Goal: Task Accomplishment & Management: Use online tool/utility

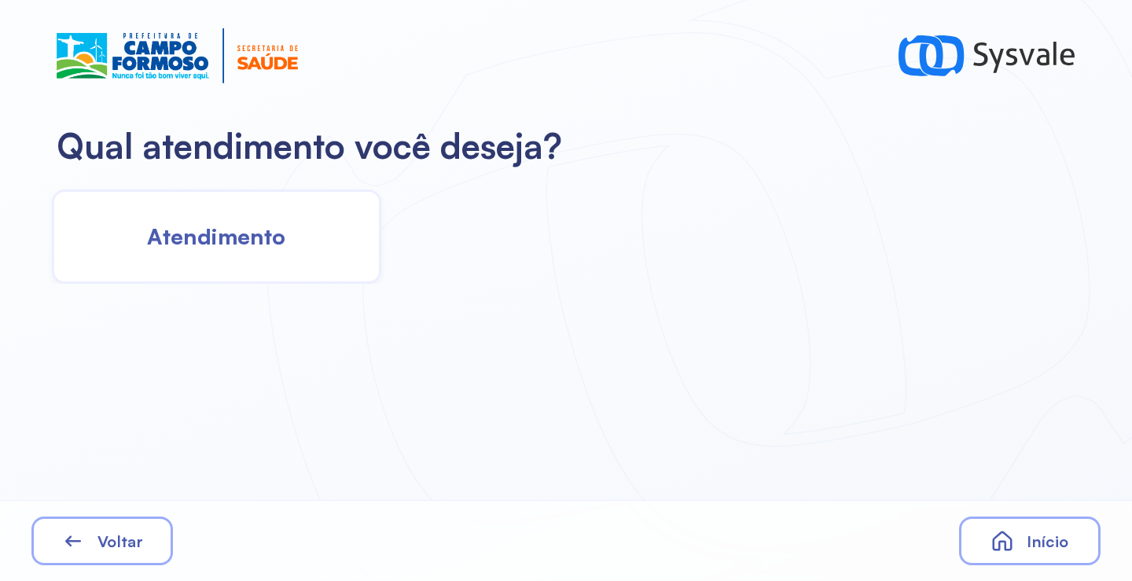
click at [248, 245] on span "Atendimento" at bounding box center [216, 236] width 138 height 28
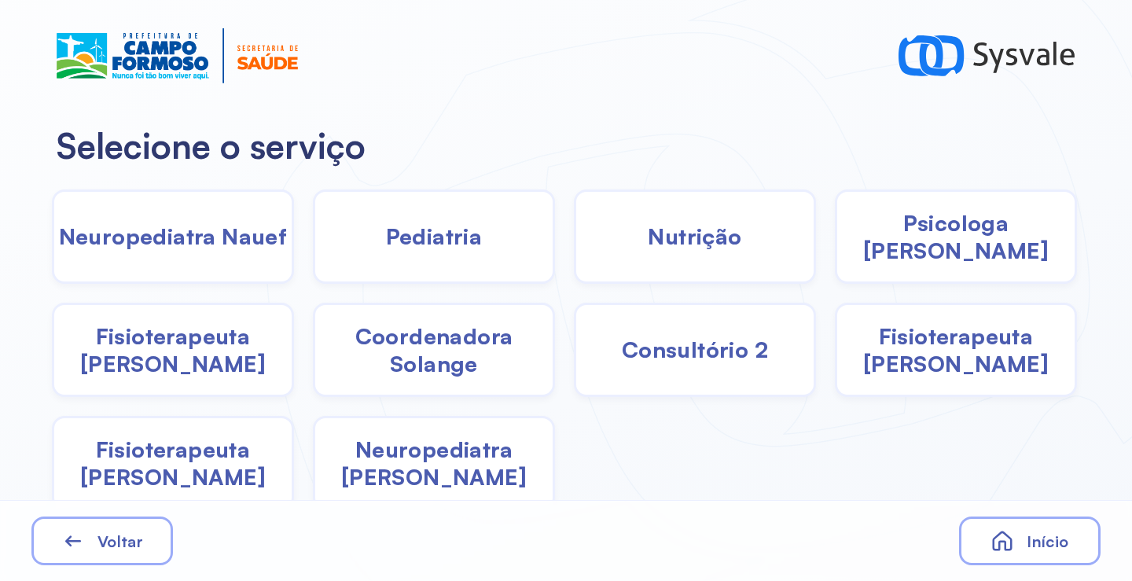
click at [987, 362] on span "Fisioterapeuta [PERSON_NAME]" at bounding box center [955, 349] width 237 height 55
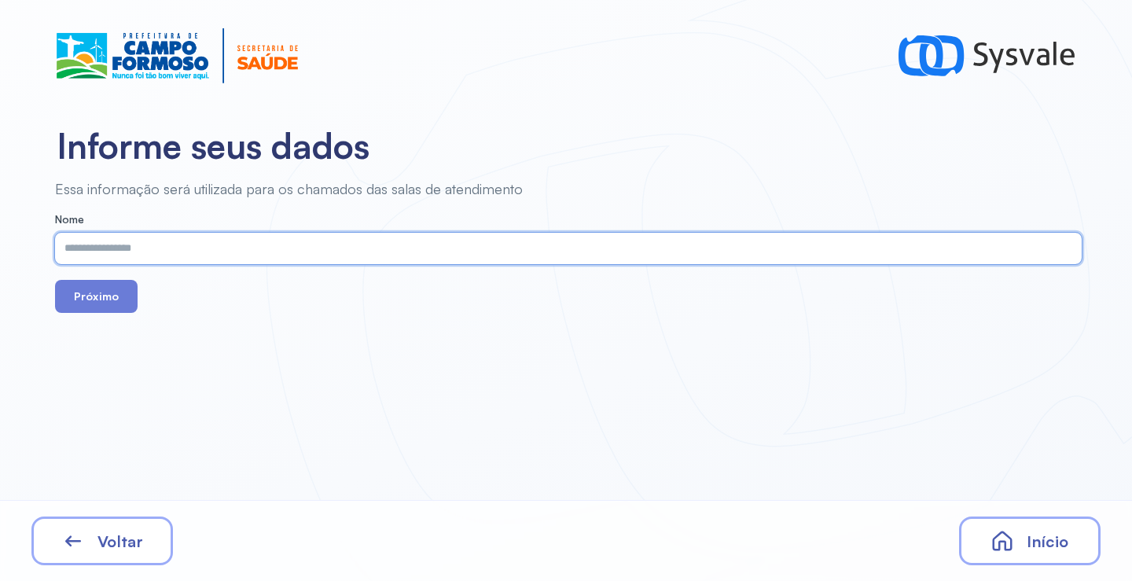
paste input "**********"
type input "**********"
drag, startPoint x: 134, startPoint y: 305, endPoint x: 122, endPoint y: 305, distance: 12.6
click at [134, 305] on button "Próximo" at bounding box center [96, 296] width 83 height 33
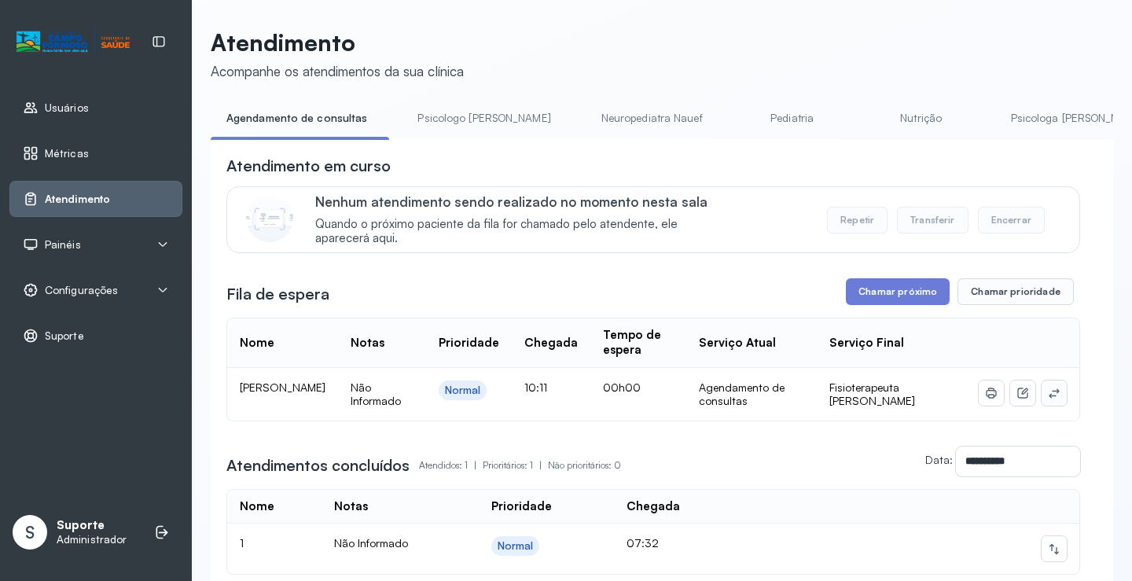
click at [1042, 397] on button at bounding box center [1054, 392] width 25 height 25
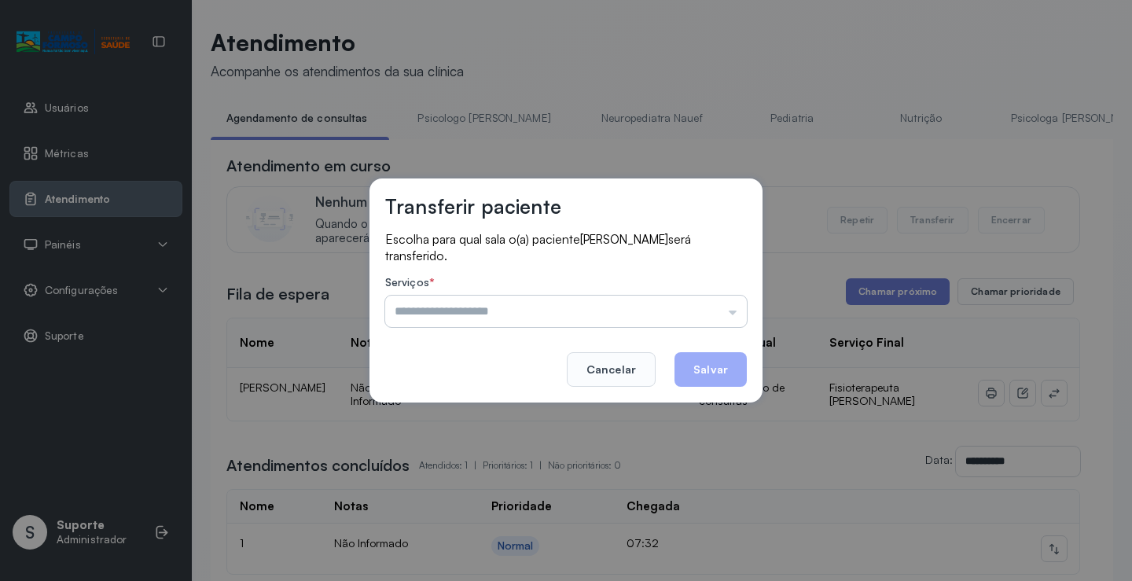
click at [711, 310] on input "text" at bounding box center [566, 311] width 362 height 31
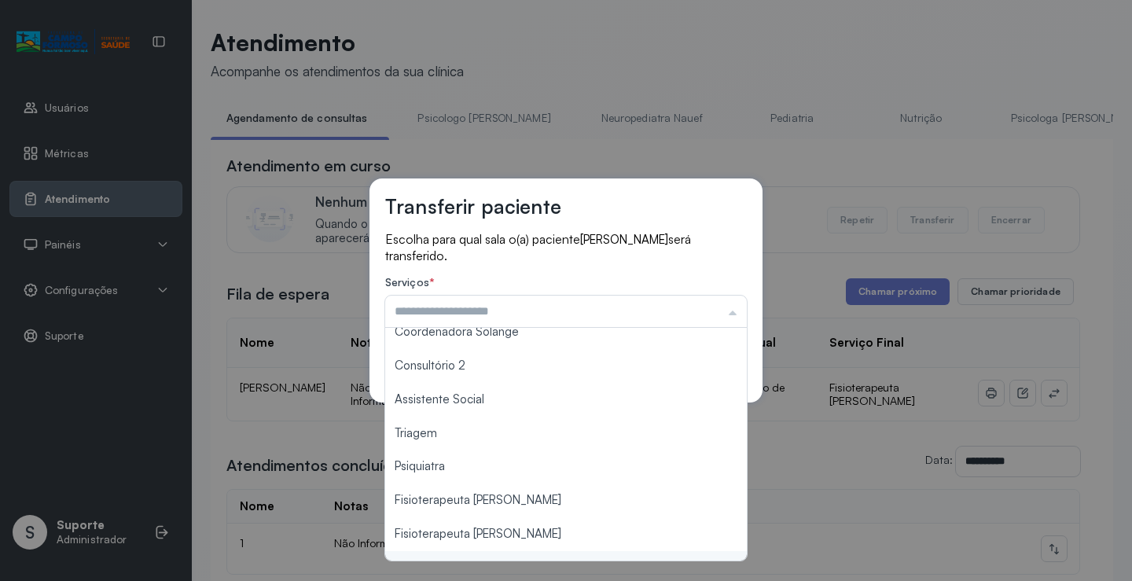
scroll to position [236, 0]
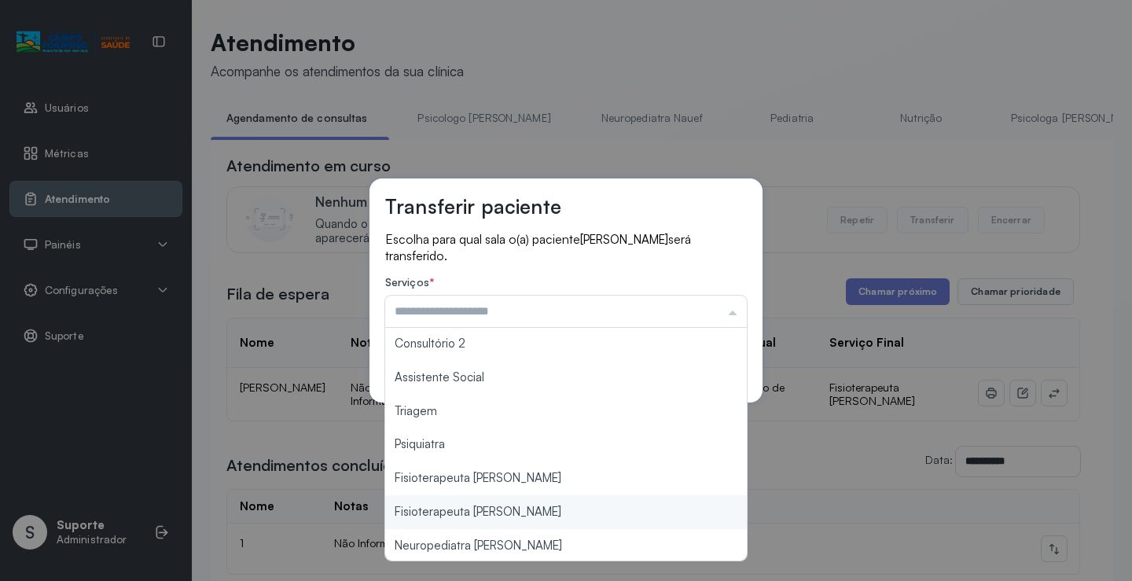
type input "**********"
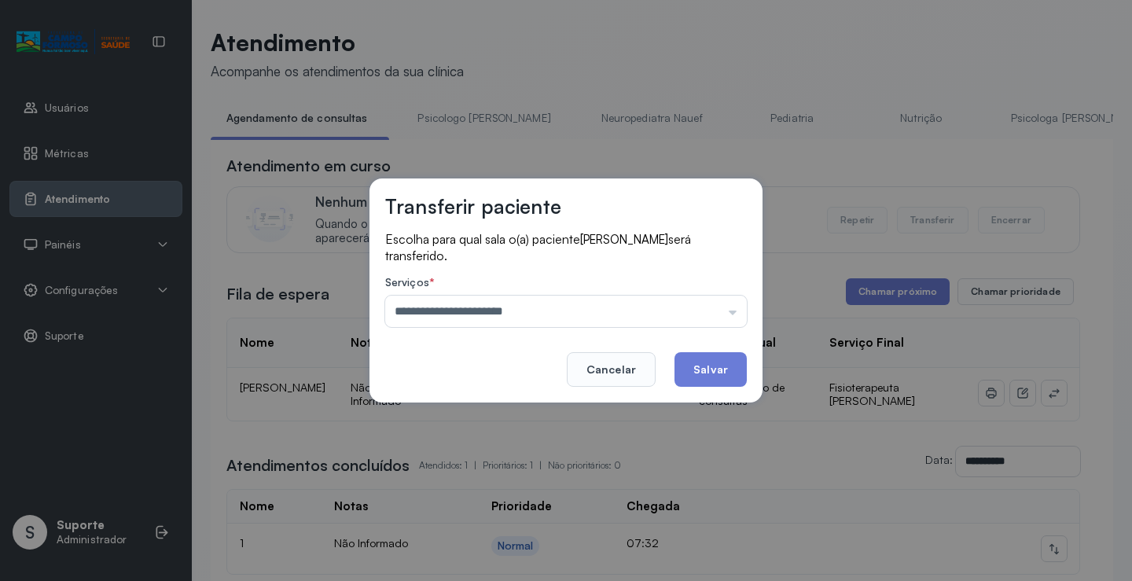
click at [548, 490] on div "**********" at bounding box center [566, 290] width 1132 height 581
click at [704, 362] on button "Salvar" at bounding box center [711, 369] width 72 height 35
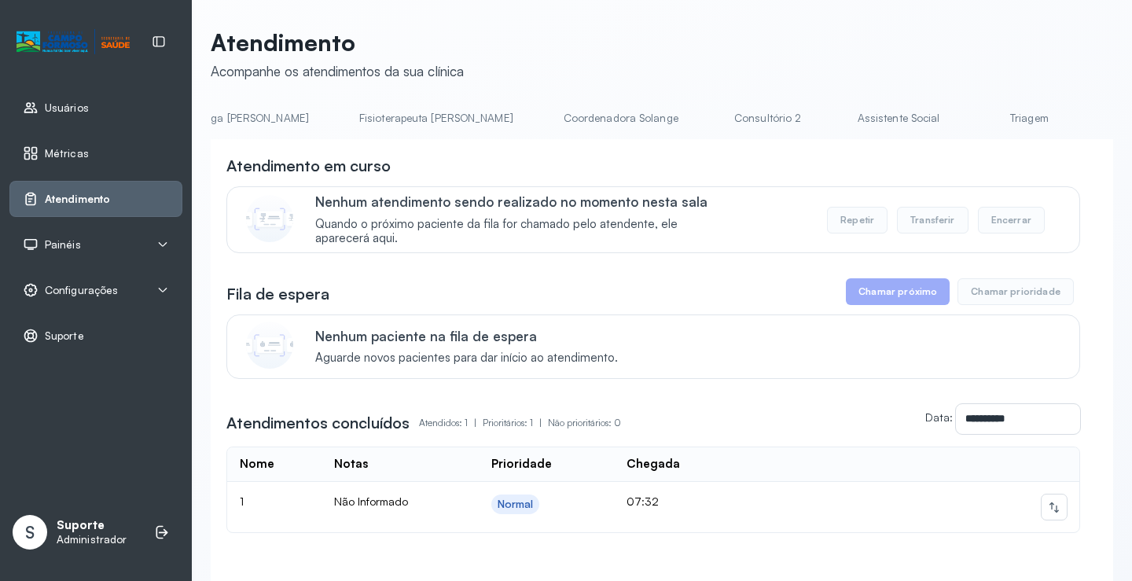
scroll to position [0, 1088]
click at [979, 123] on link "Fisioterapeuta Francyne" at bounding box center [1072, 118] width 186 height 26
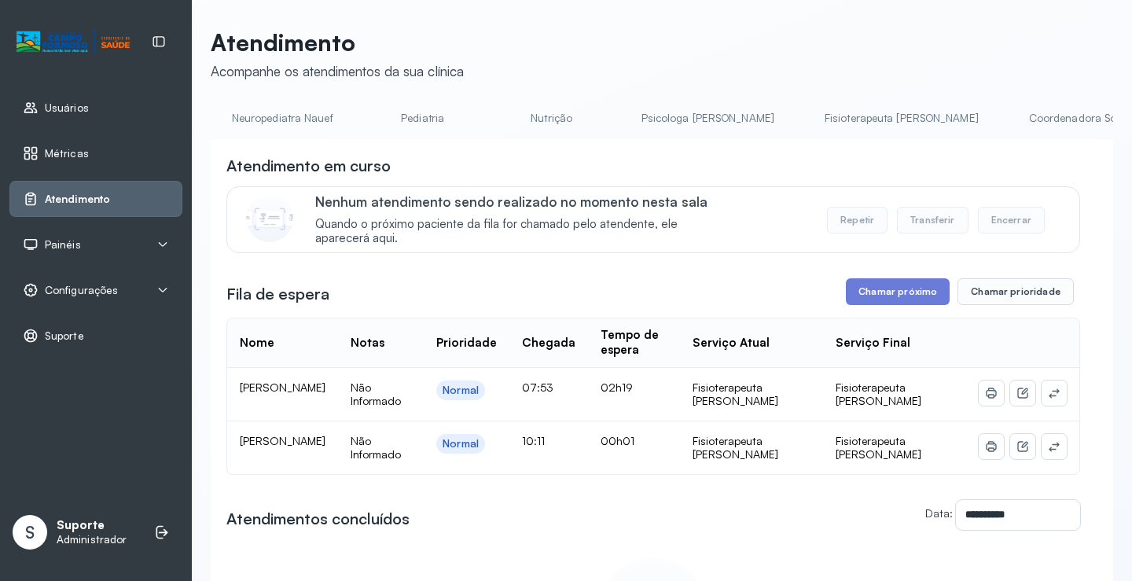
scroll to position [0, 0]
click at [292, 108] on link "Agendamento de consultas" at bounding box center [294, 118] width 166 height 26
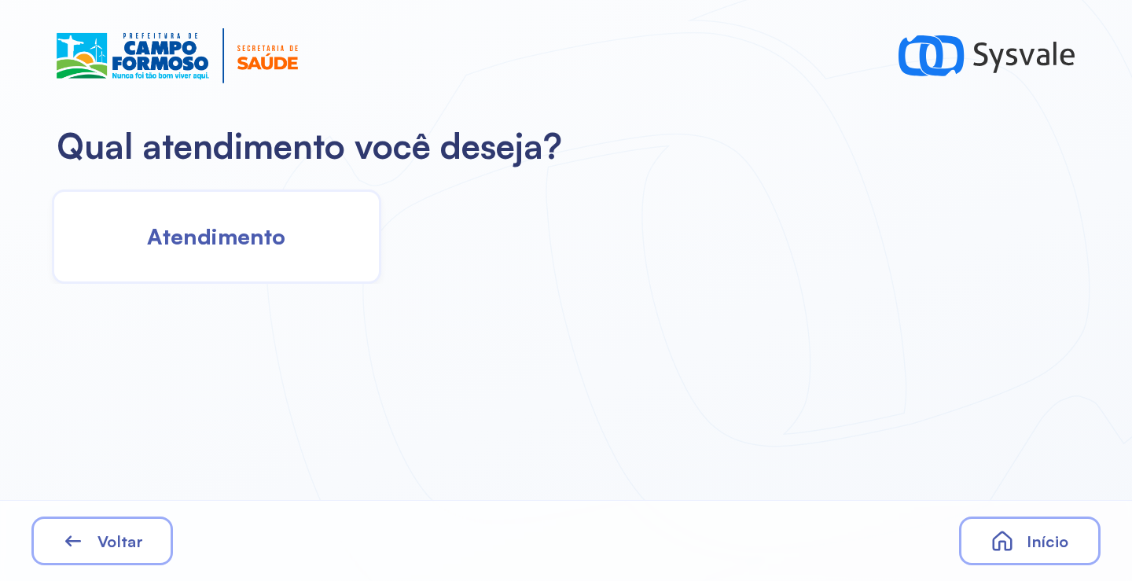
click at [289, 242] on div "Atendimento" at bounding box center [216, 236] width 329 height 94
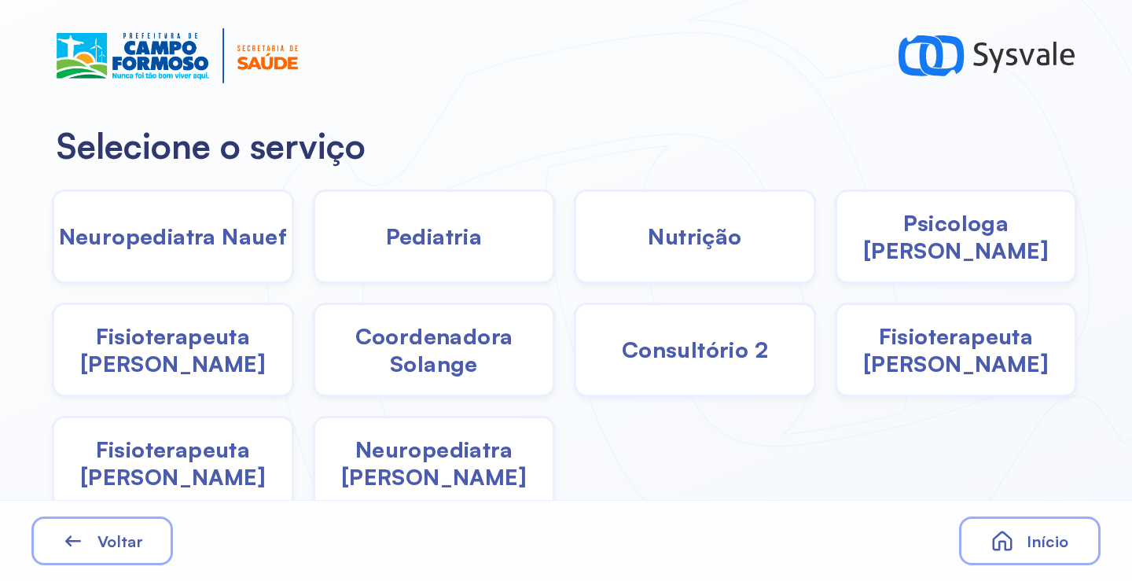
click at [720, 268] on div "Nutrição" at bounding box center [695, 236] width 242 height 94
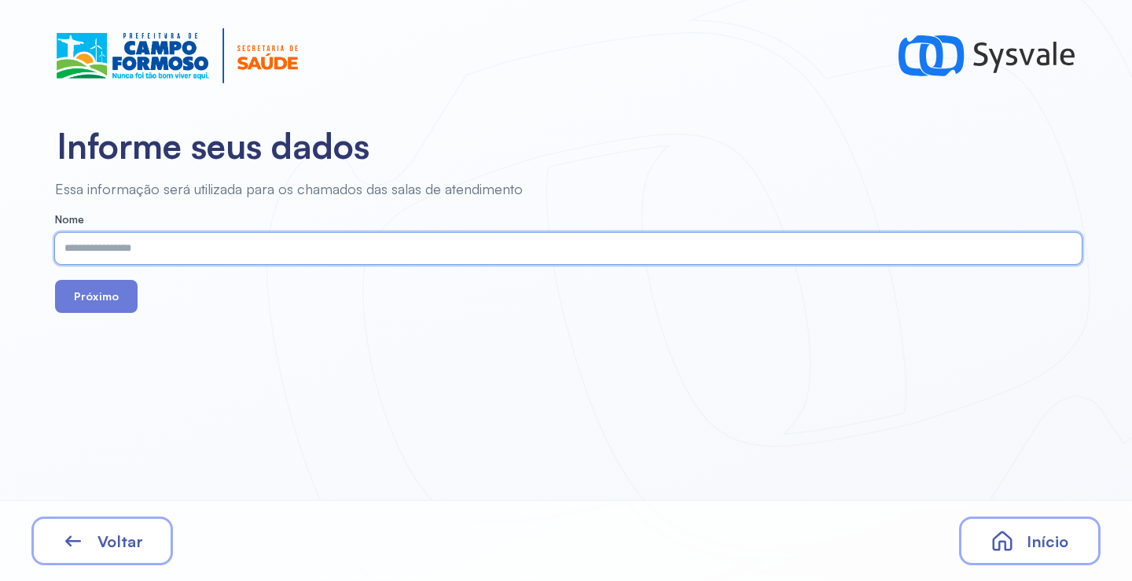
paste input "**********"
type input "**********"
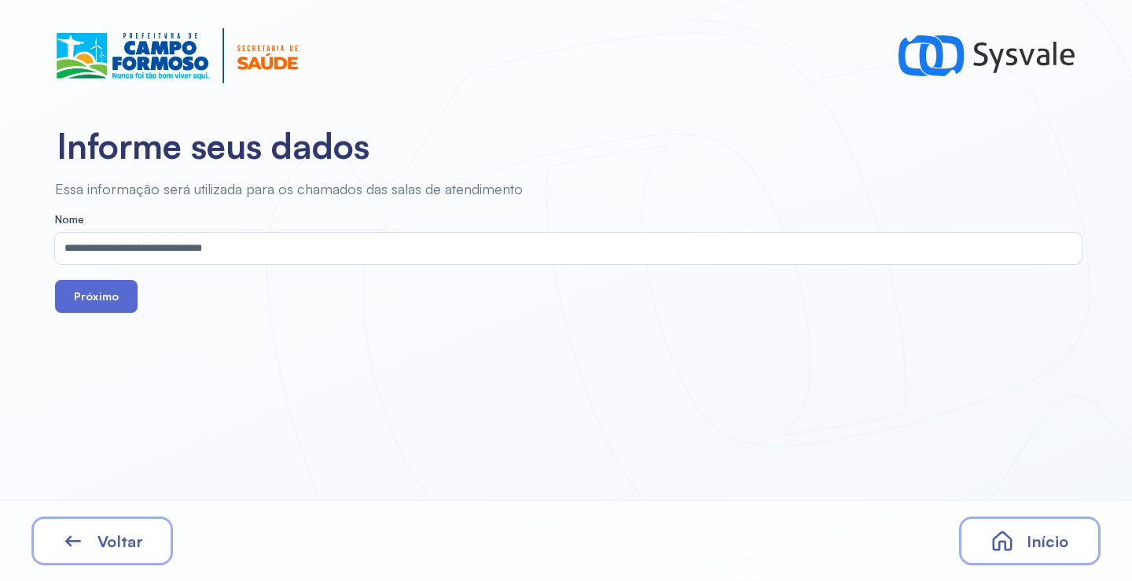
click at [86, 289] on button "Próximo" at bounding box center [96, 296] width 83 height 33
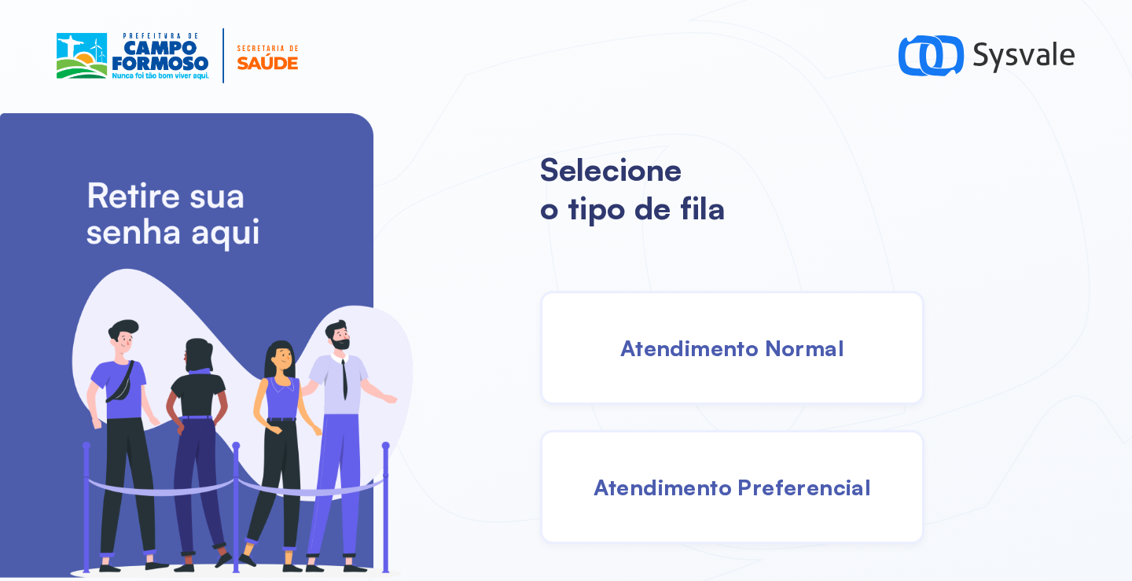
click at [727, 364] on div "Atendimento Normal" at bounding box center [732, 348] width 384 height 114
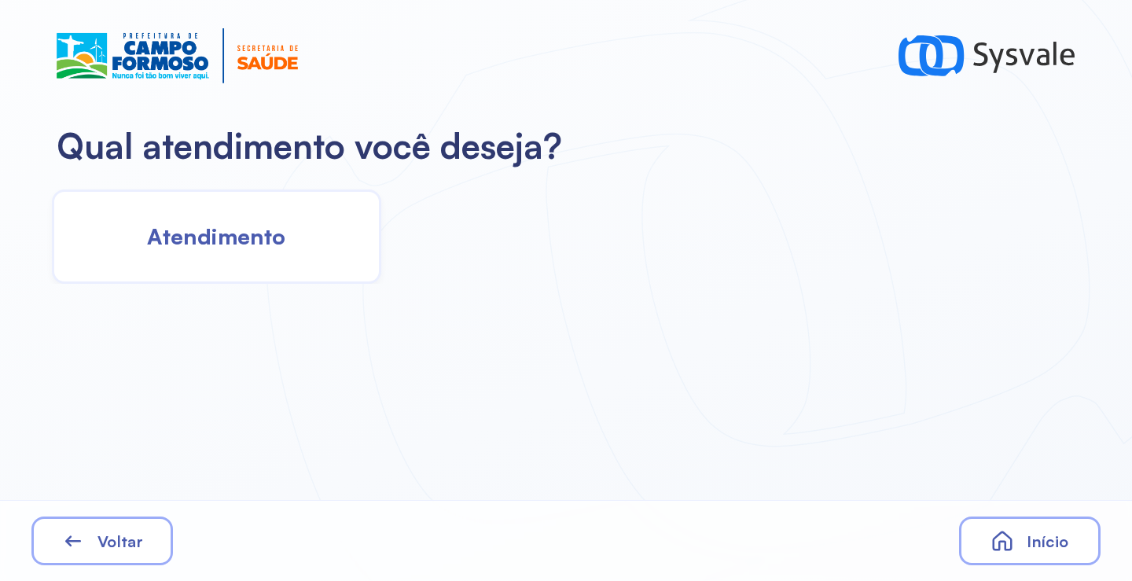
click at [226, 247] on span "Atendimento" at bounding box center [216, 236] width 138 height 28
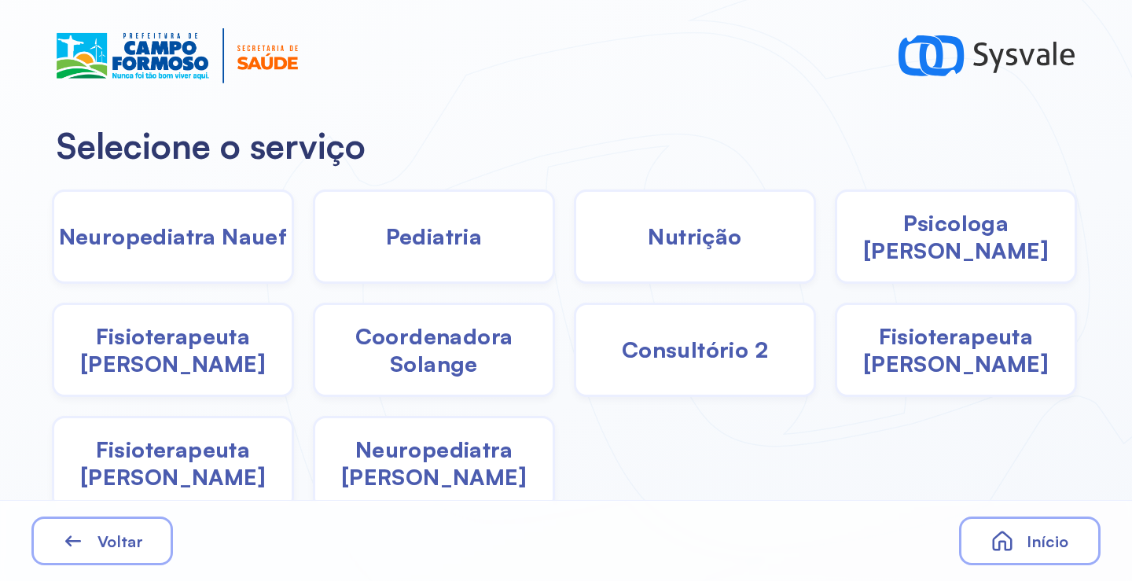
click at [634, 246] on div "Nutrição" at bounding box center [695, 236] width 242 height 94
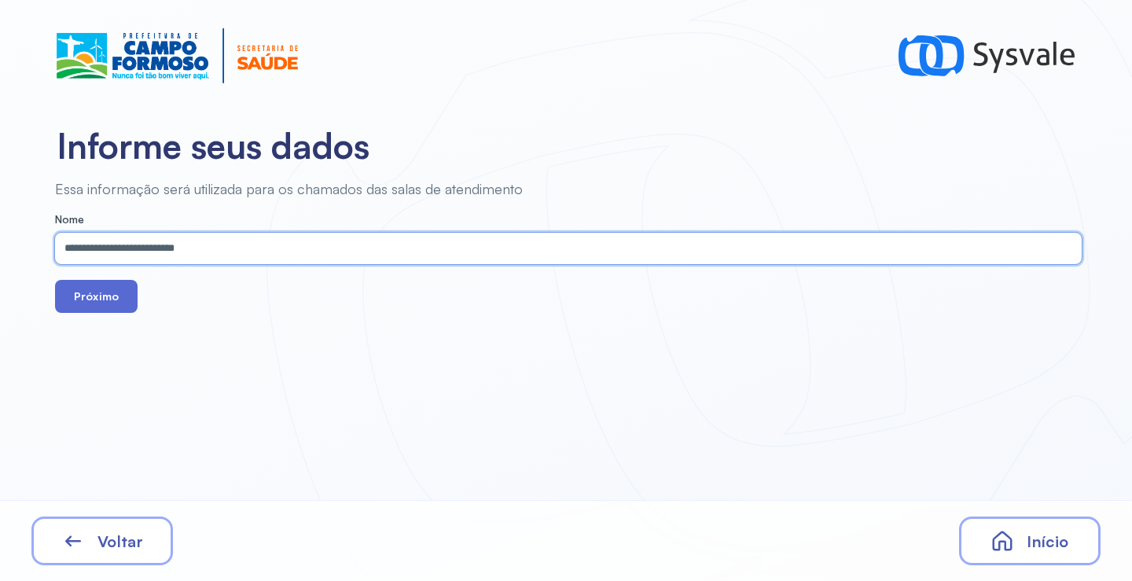
type input "**********"
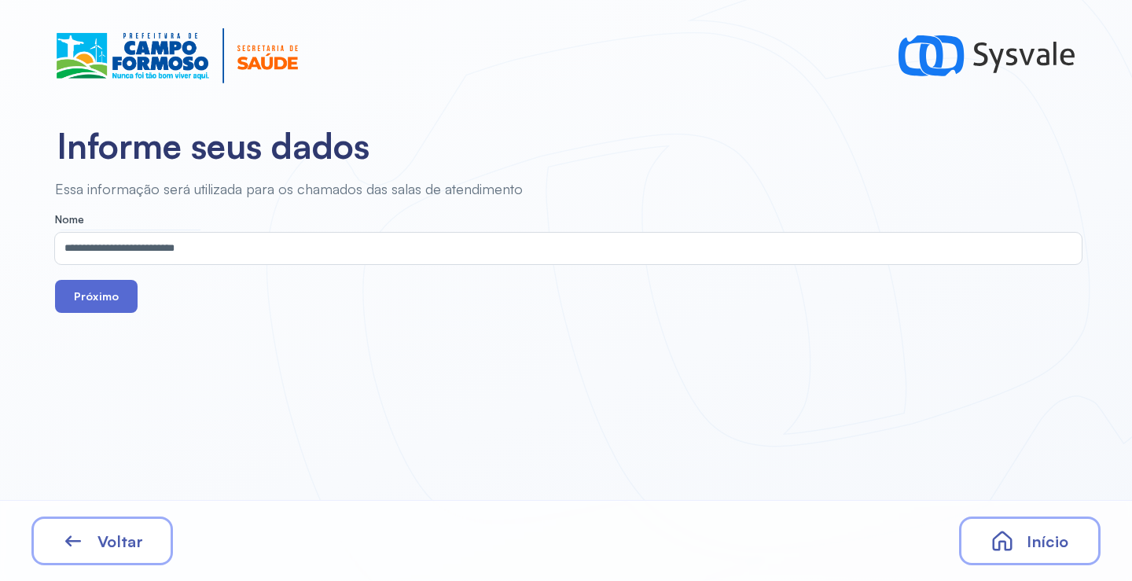
drag, startPoint x: 131, startPoint y: 302, endPoint x: 123, endPoint y: 303, distance: 8.7
click at [130, 302] on button "Próximo" at bounding box center [96, 296] width 83 height 33
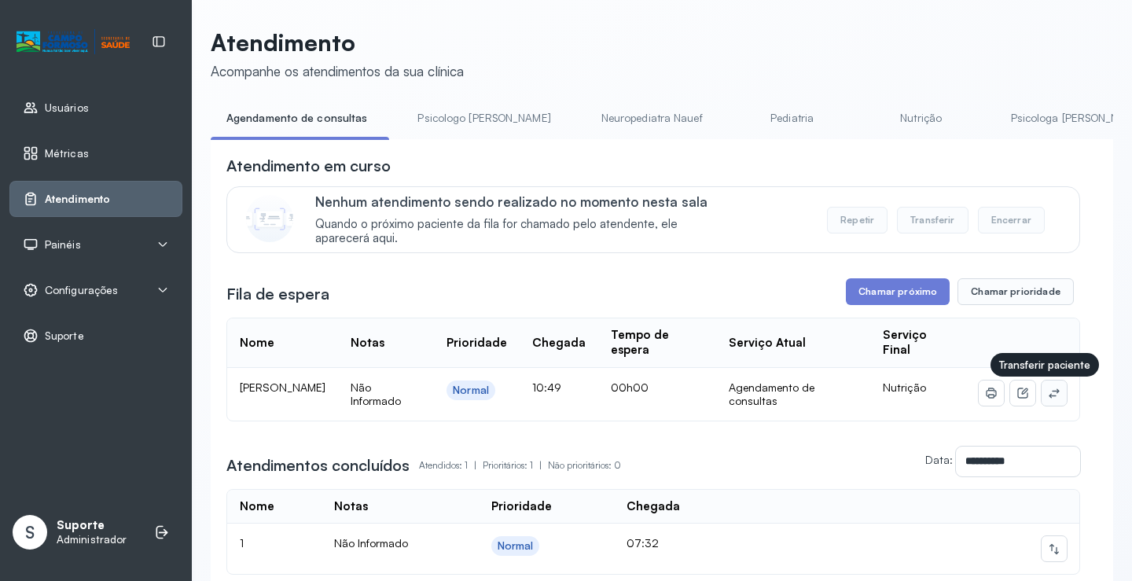
click at [1048, 394] on icon at bounding box center [1054, 393] width 13 height 13
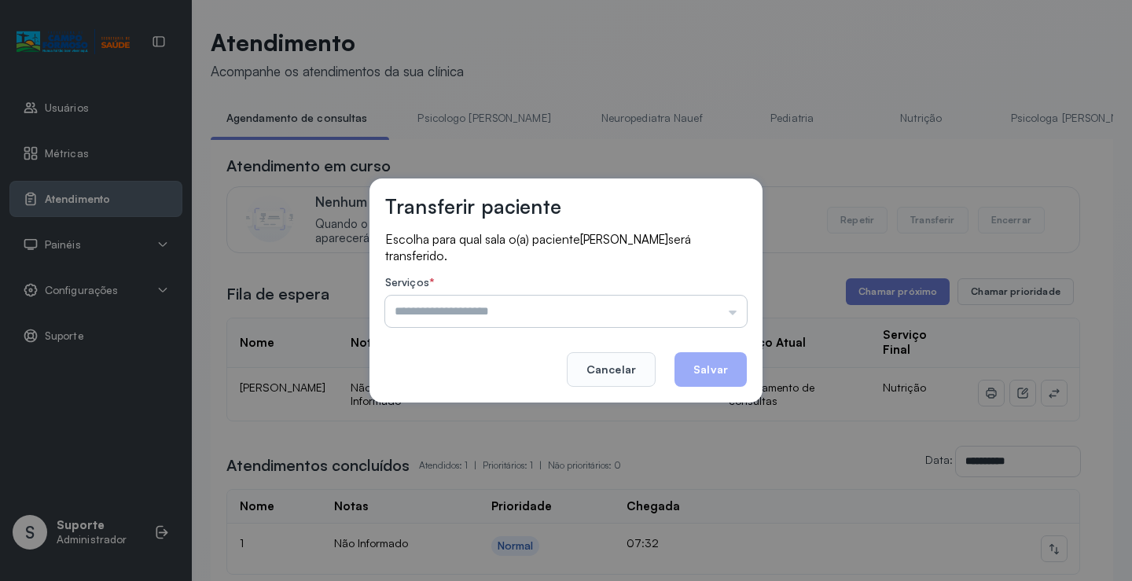
click at [697, 309] on input "text" at bounding box center [566, 311] width 362 height 31
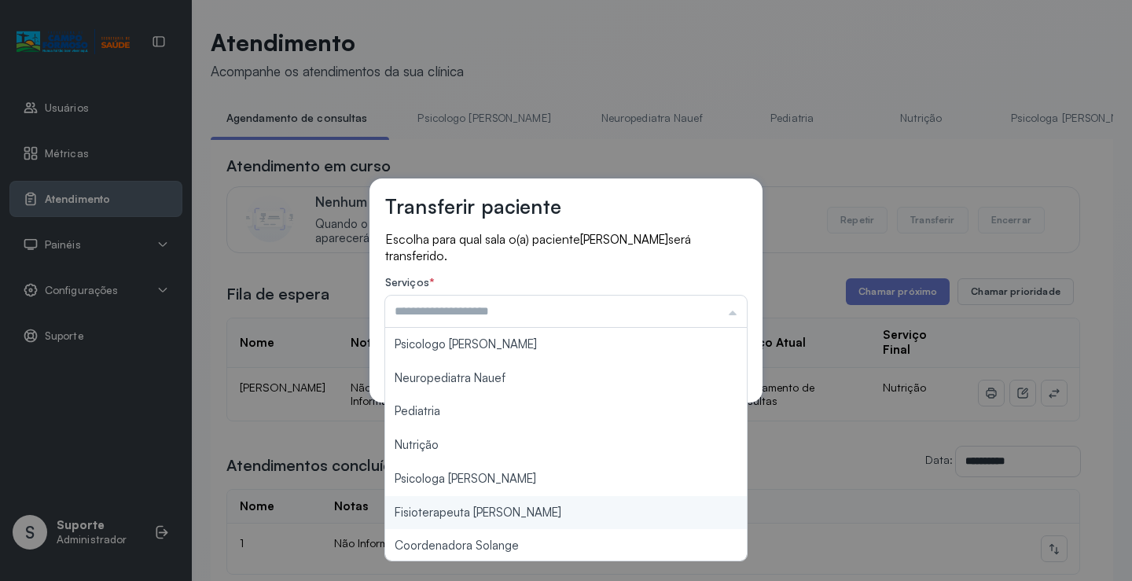
scroll to position [238, 0]
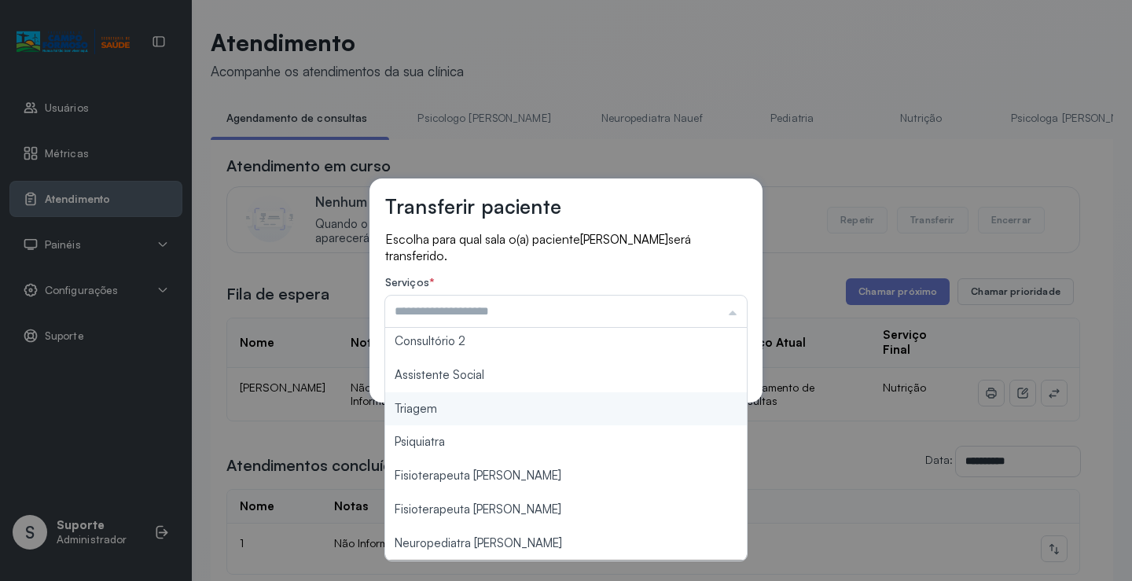
type input "*******"
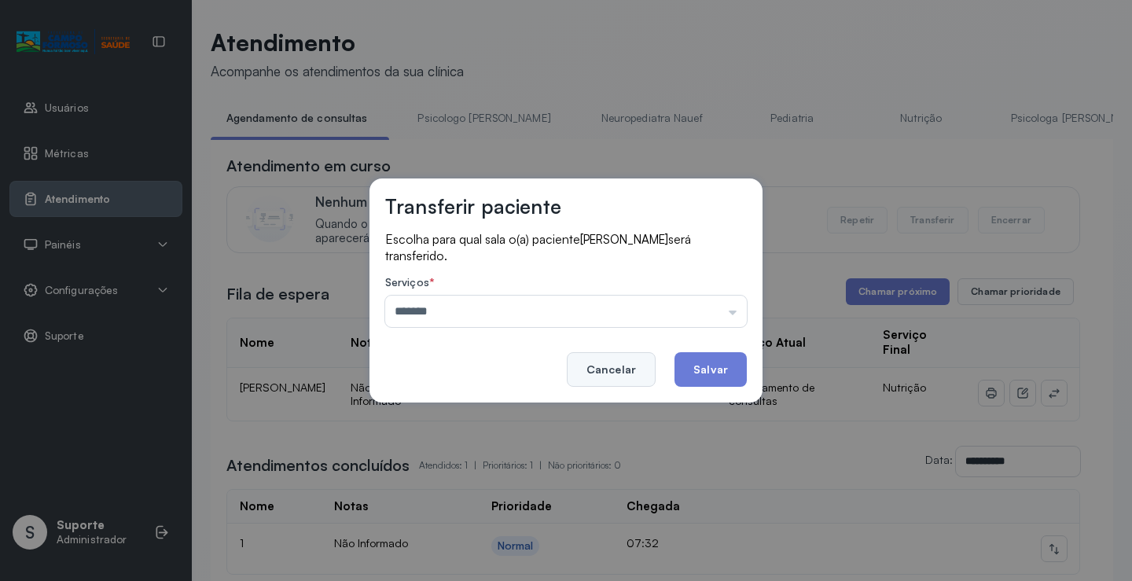
drag, startPoint x: 517, startPoint y: 419, endPoint x: 658, endPoint y: 376, distance: 147.2
click at [521, 414] on div "Transferir paciente Escolha para qual sala o(a) paciente Antenor de Carvalho Fe…" at bounding box center [566, 290] width 1132 height 581
click at [697, 380] on button "Salvar" at bounding box center [711, 369] width 72 height 35
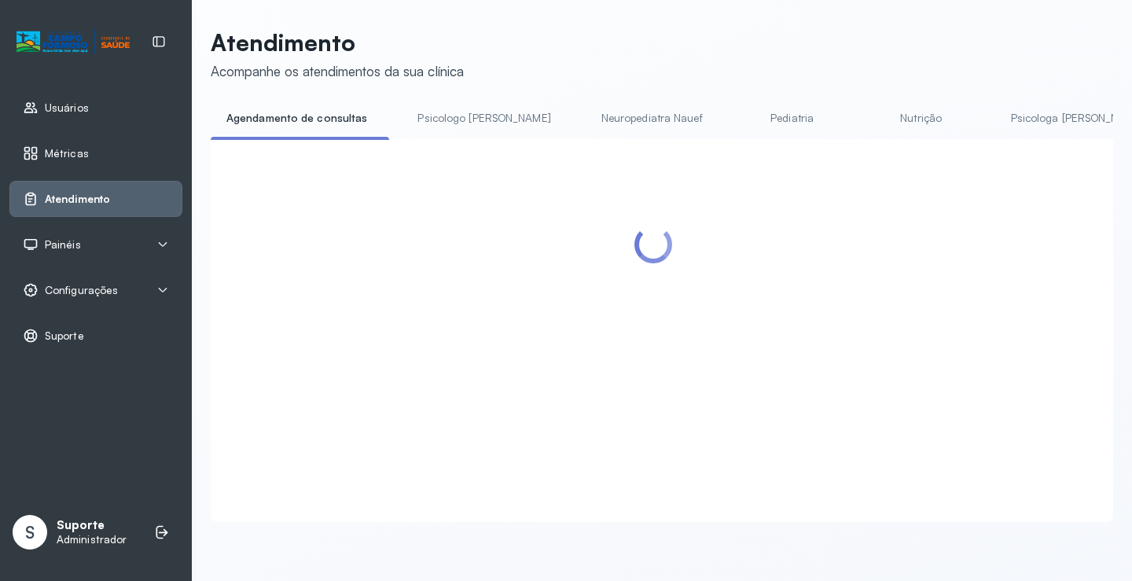
click at [436, 127] on link "Psicologo Pedro" at bounding box center [484, 118] width 164 height 26
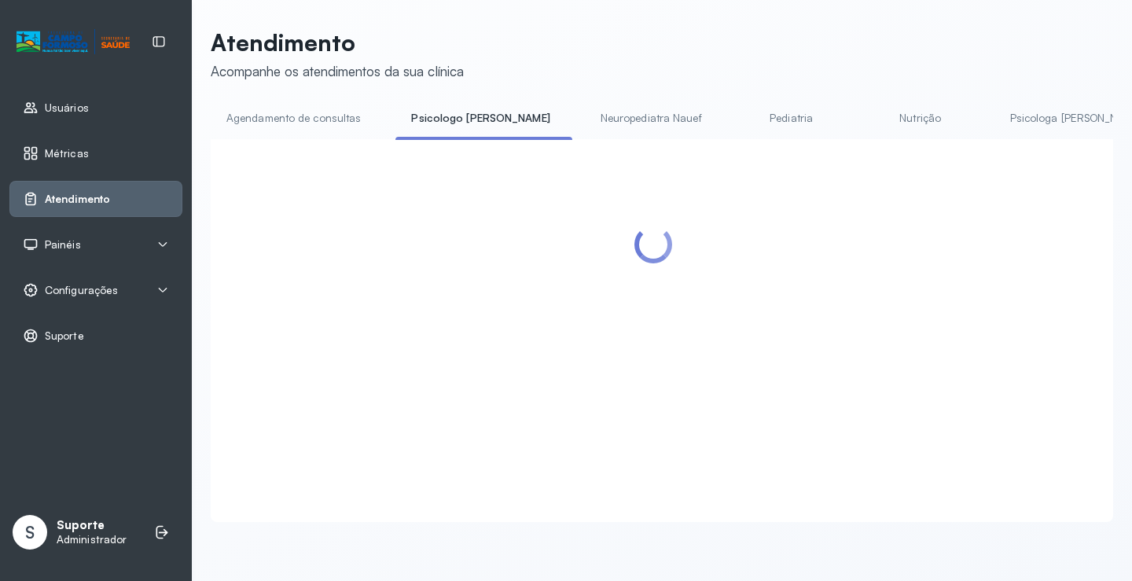
click at [327, 123] on link "Agendamento de consultas" at bounding box center [294, 118] width 166 height 26
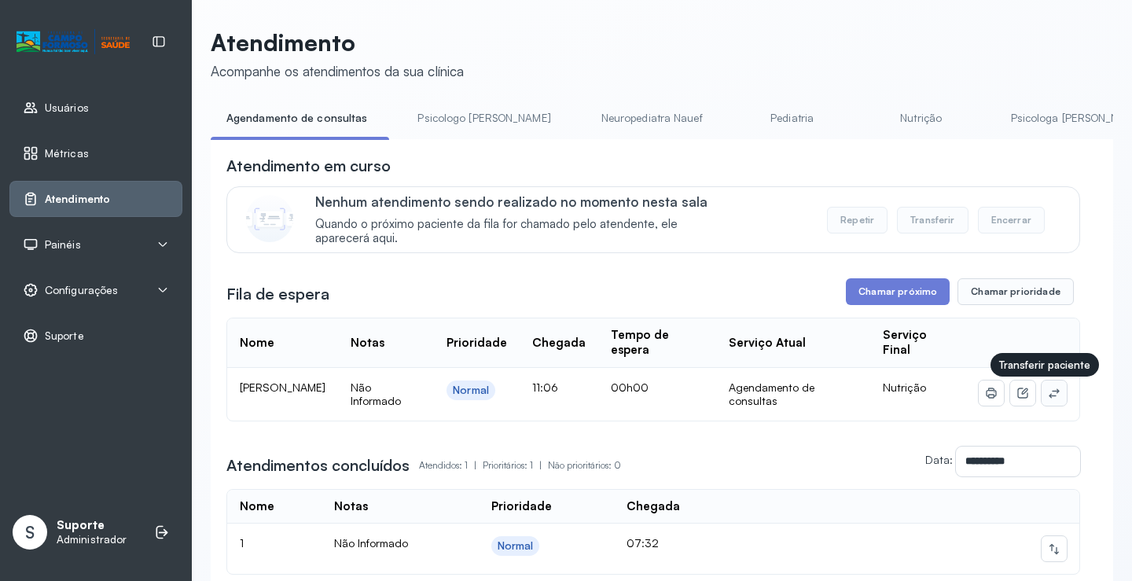
click at [1048, 399] on icon at bounding box center [1054, 393] width 13 height 13
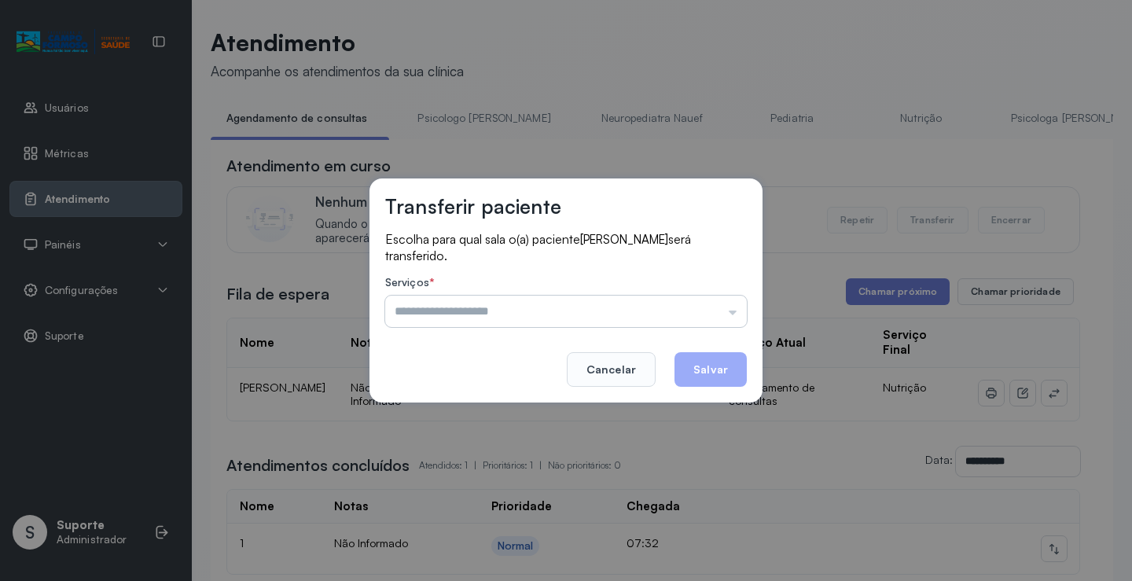
click at [703, 322] on input "text" at bounding box center [566, 311] width 362 height 31
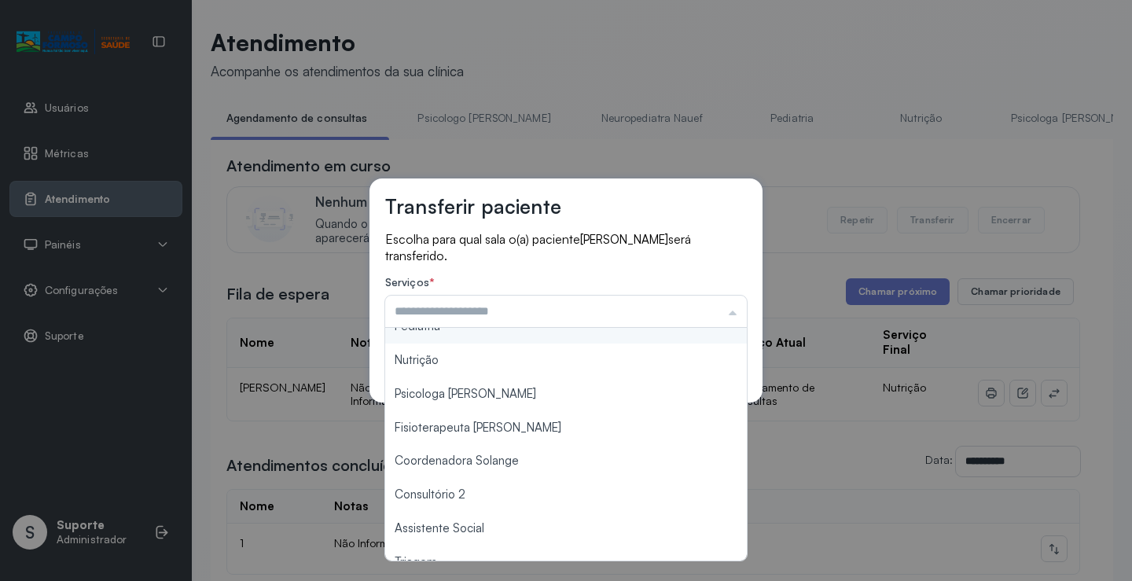
scroll to position [237, 0]
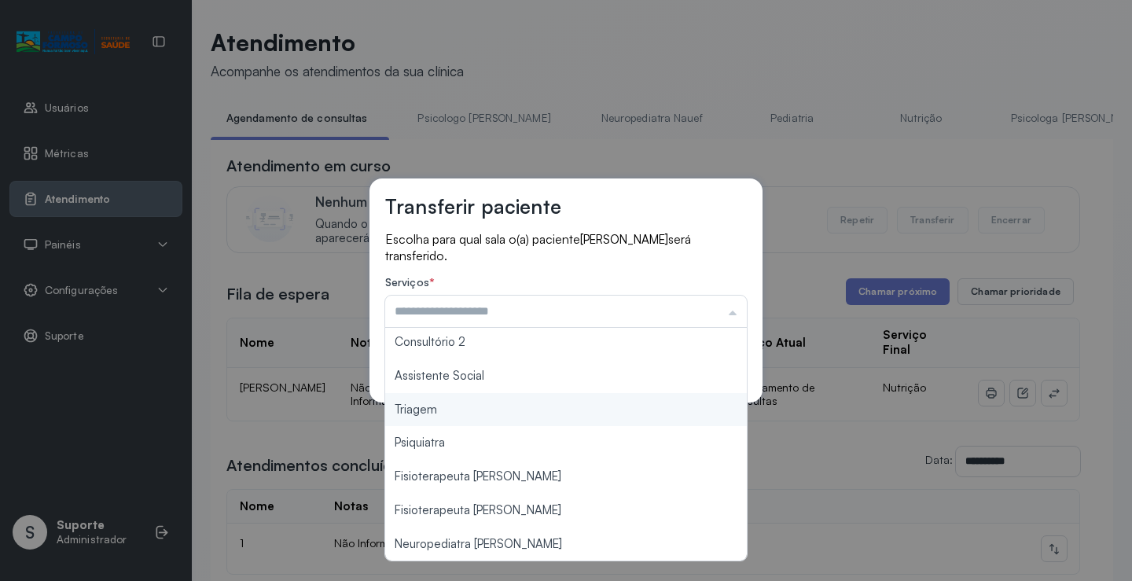
type input "*******"
click at [520, 411] on div "Transferir paciente Escolha para qual sala o(a) paciente Antonio Gabriel Passos…" at bounding box center [566, 290] width 1132 height 581
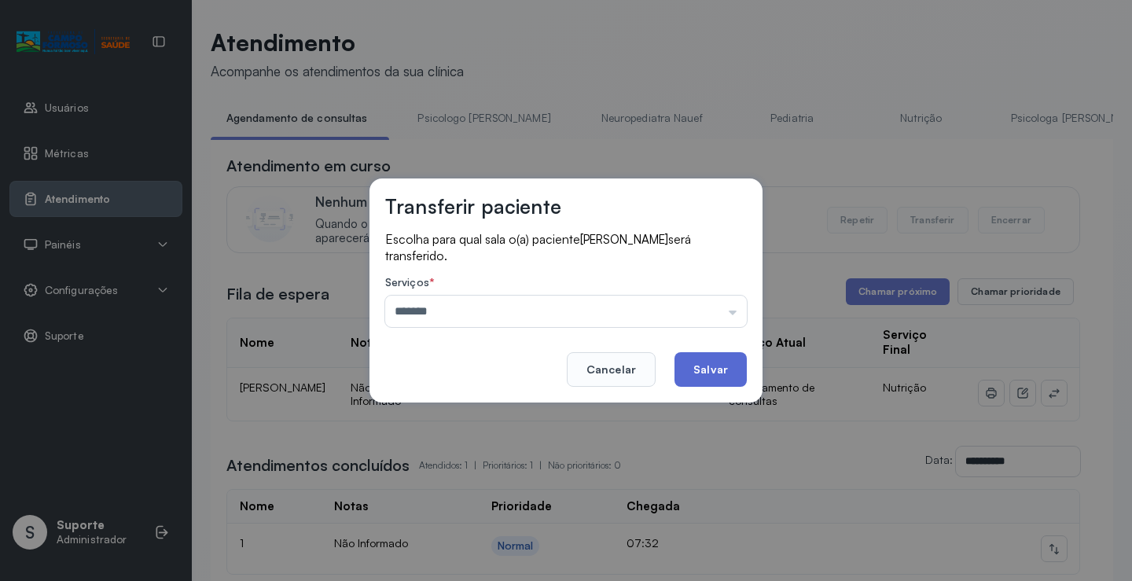
click at [694, 373] on button "Salvar" at bounding box center [711, 369] width 72 height 35
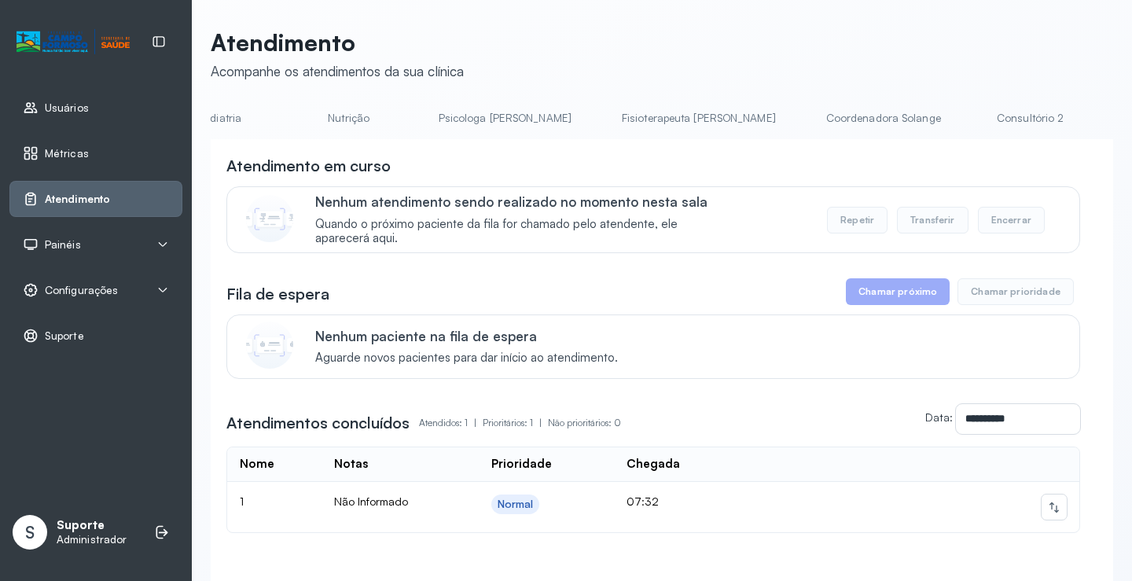
scroll to position [0, 630]
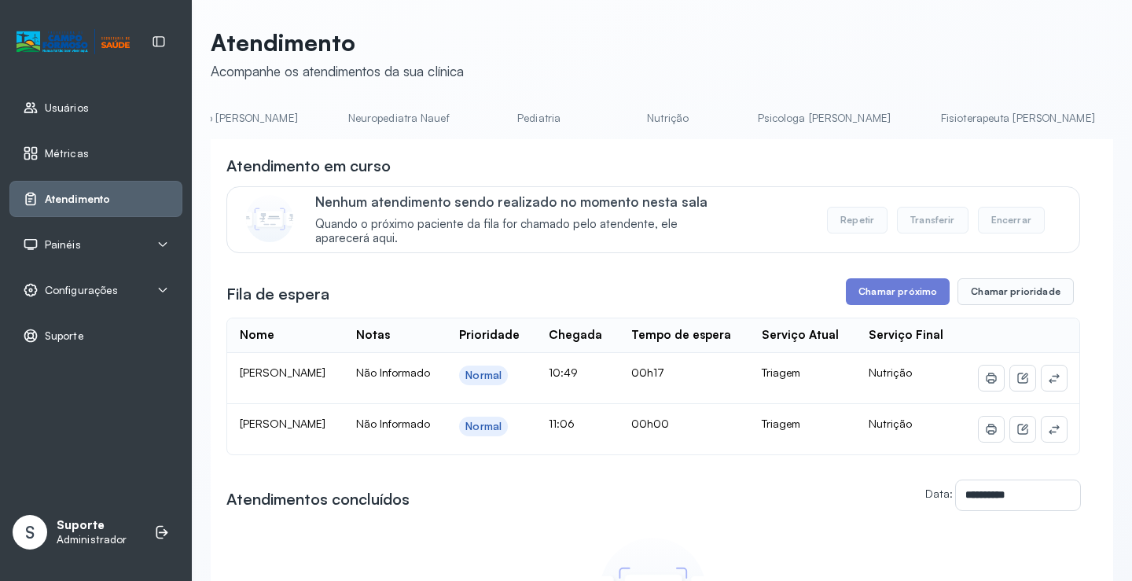
scroll to position [0, 0]
click at [301, 127] on link "Agendamento de consultas" at bounding box center [294, 118] width 166 height 26
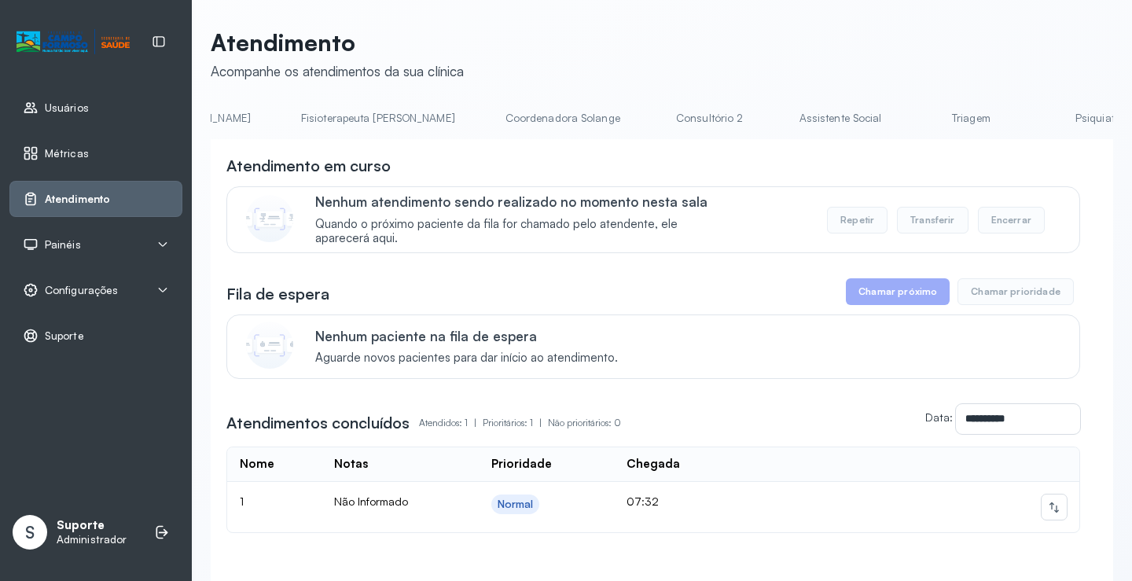
scroll to position [0, 915]
click at [894, 112] on link "Triagem" at bounding box center [949, 118] width 110 height 26
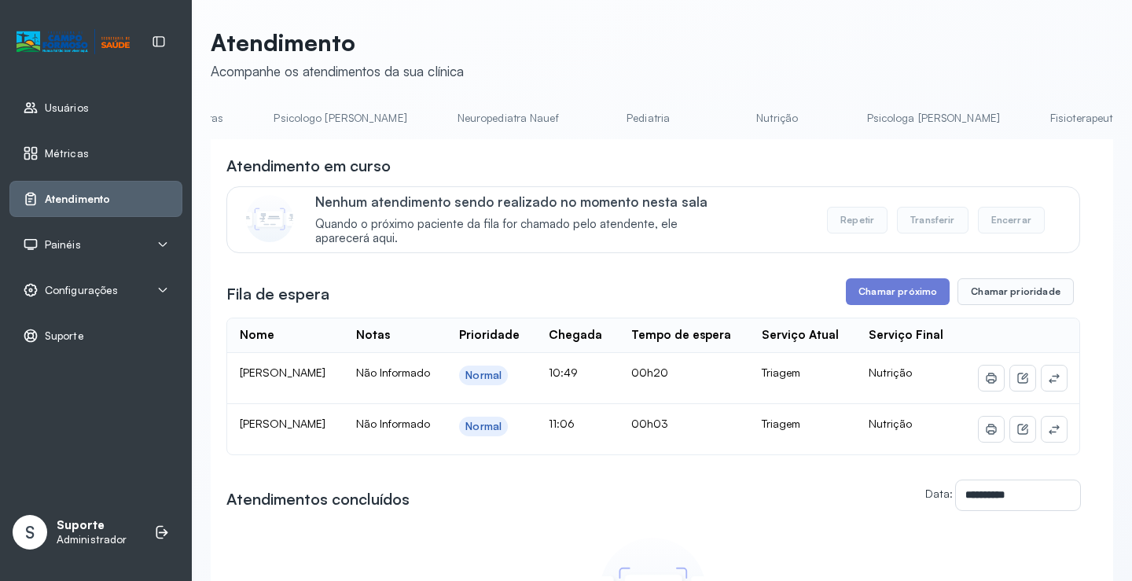
scroll to position [0, 0]
click at [312, 113] on link "Agendamento de consultas" at bounding box center [294, 118] width 166 height 26
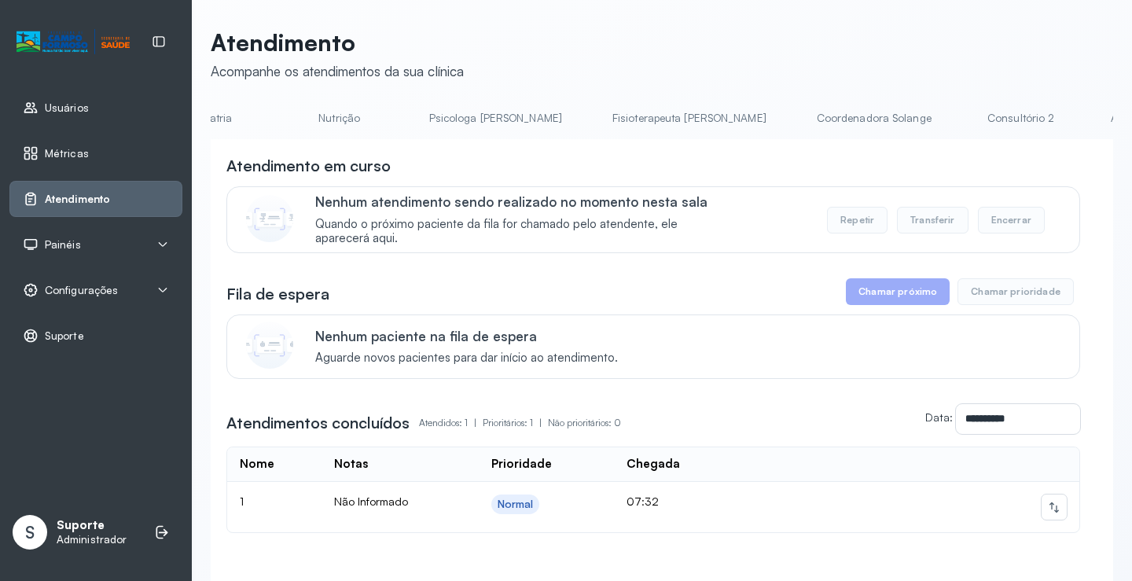
scroll to position [0, 682]
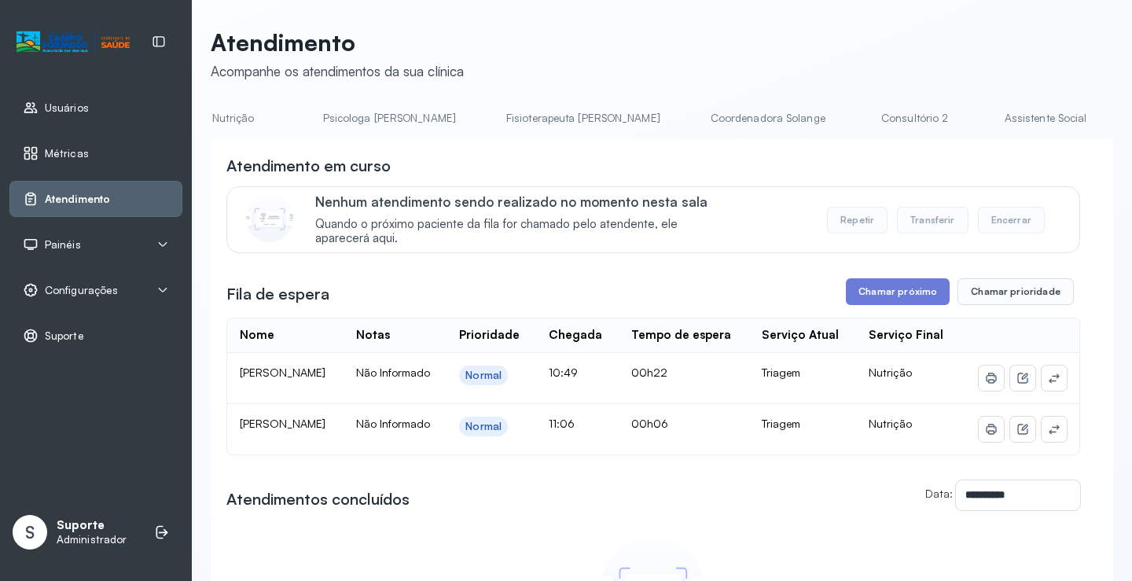
scroll to position [0, 0]
click at [278, 112] on link "Agendamento de consultas" at bounding box center [294, 118] width 166 height 26
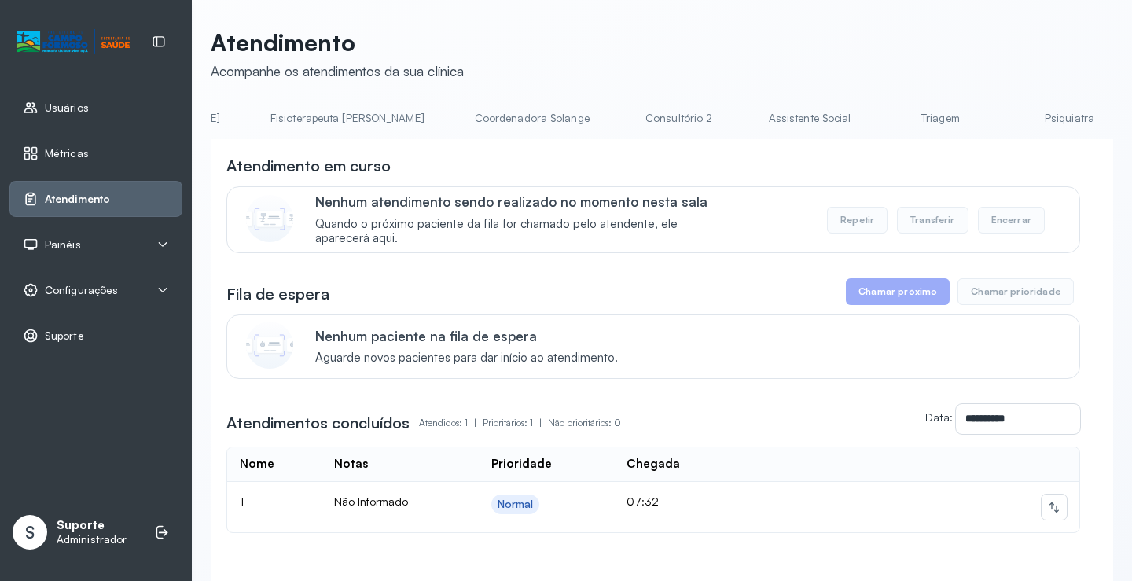
scroll to position [0, 994]
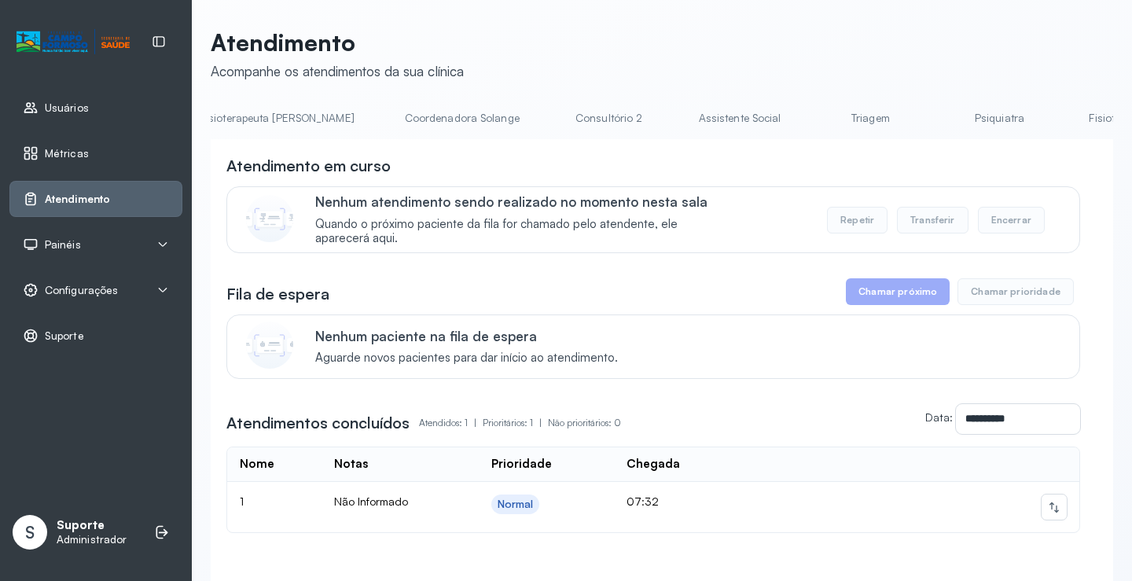
click at [815, 114] on link "Triagem" at bounding box center [870, 118] width 110 height 26
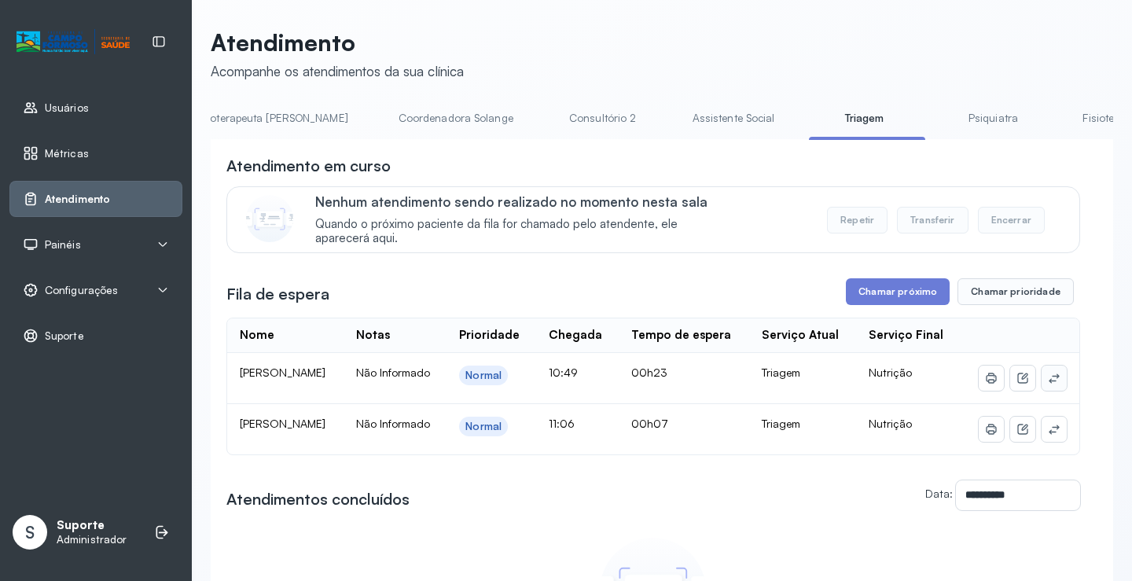
click at [1049, 383] on icon at bounding box center [1054, 377] width 10 height 9
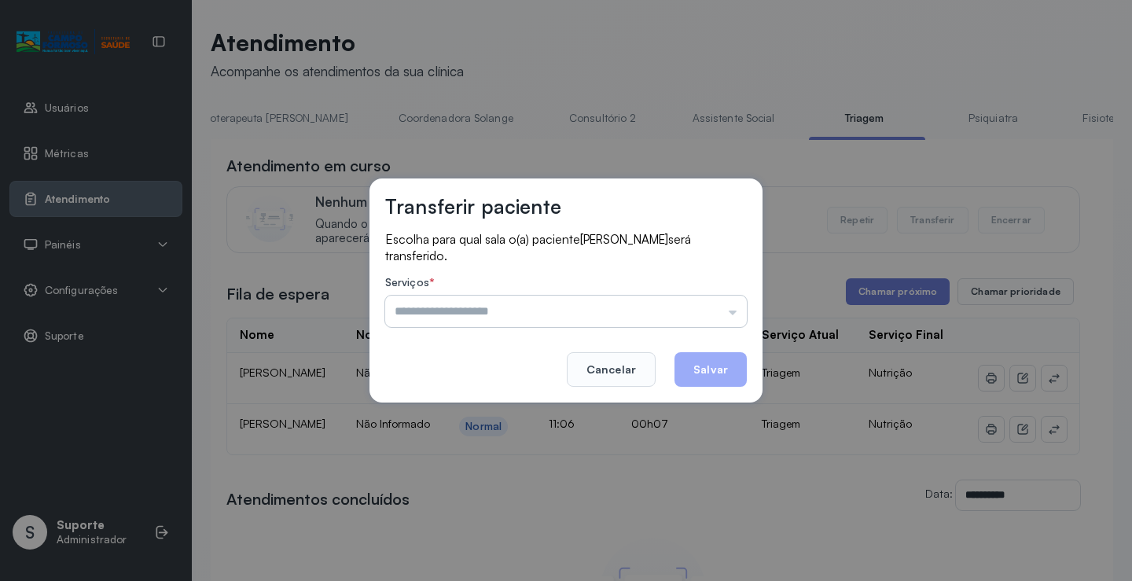
click at [725, 314] on input "text" at bounding box center [566, 311] width 362 height 31
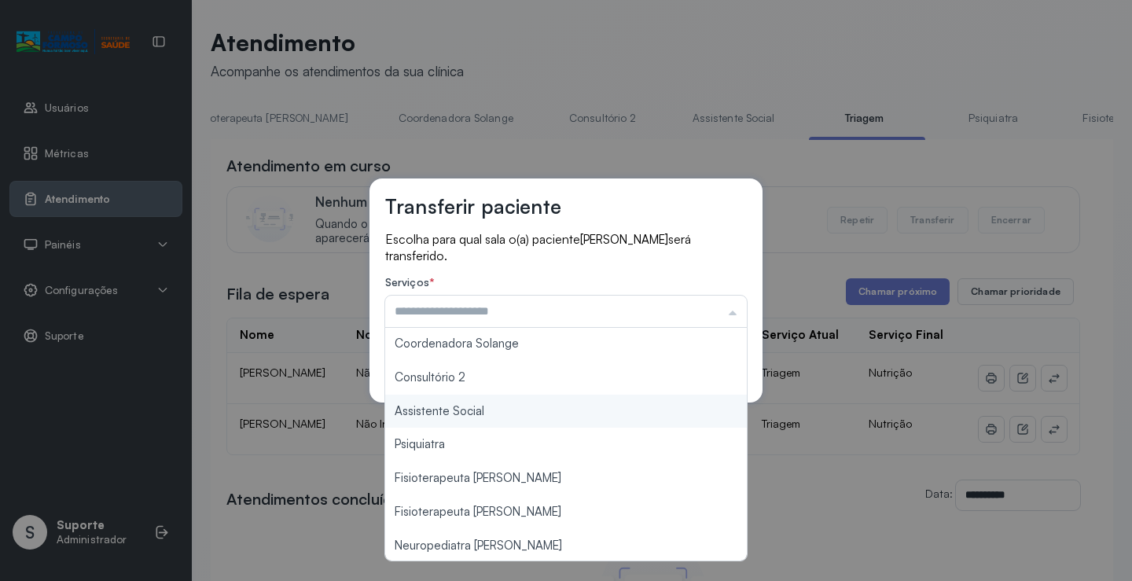
scroll to position [0, 0]
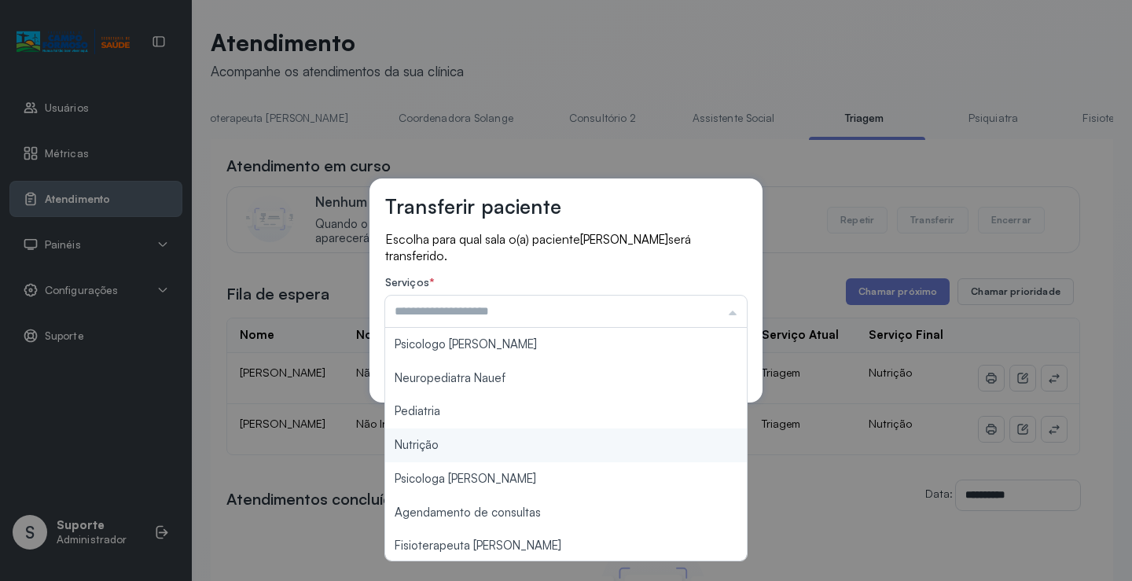
type input "********"
click at [460, 445] on div "Transferir paciente Escolha para qual sala o(a) paciente Antenor de Carvalho Fe…" at bounding box center [566, 290] width 1132 height 581
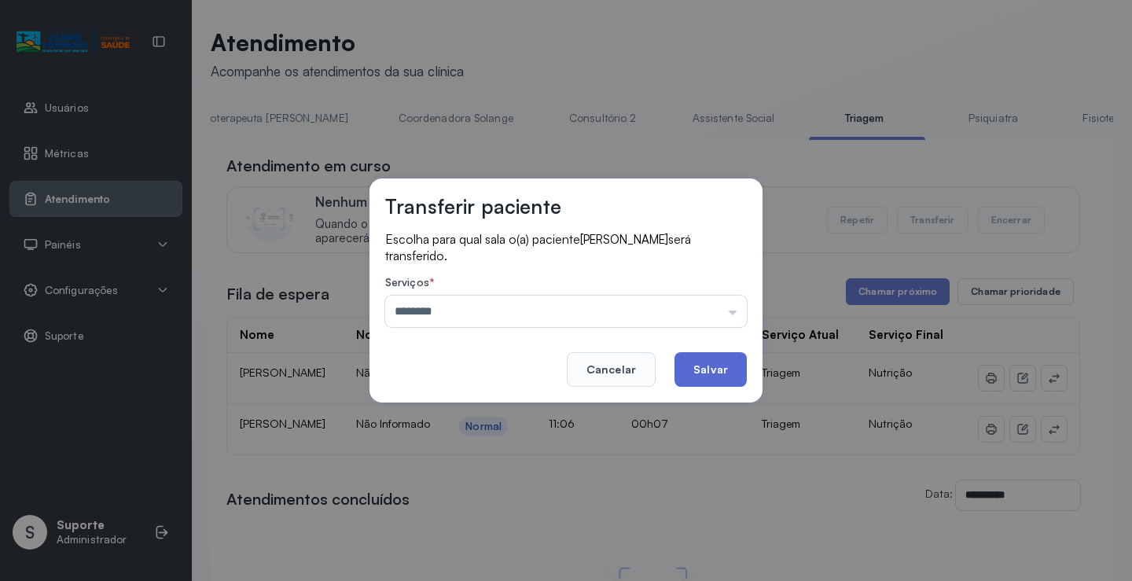
click at [708, 361] on button "Salvar" at bounding box center [711, 369] width 72 height 35
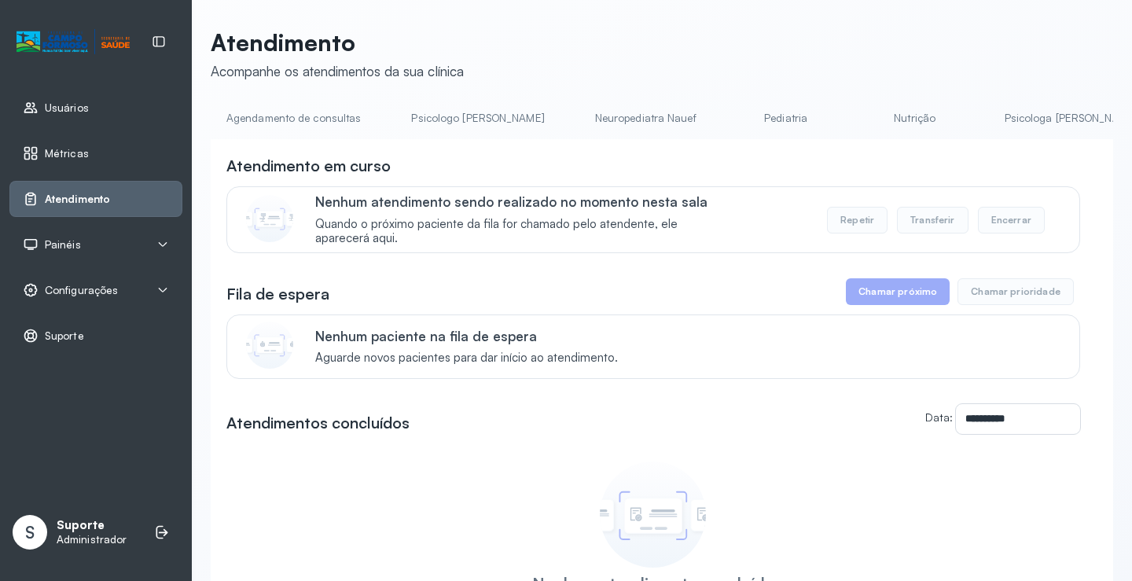
click at [864, 111] on link "Nutrição" at bounding box center [915, 118] width 110 height 26
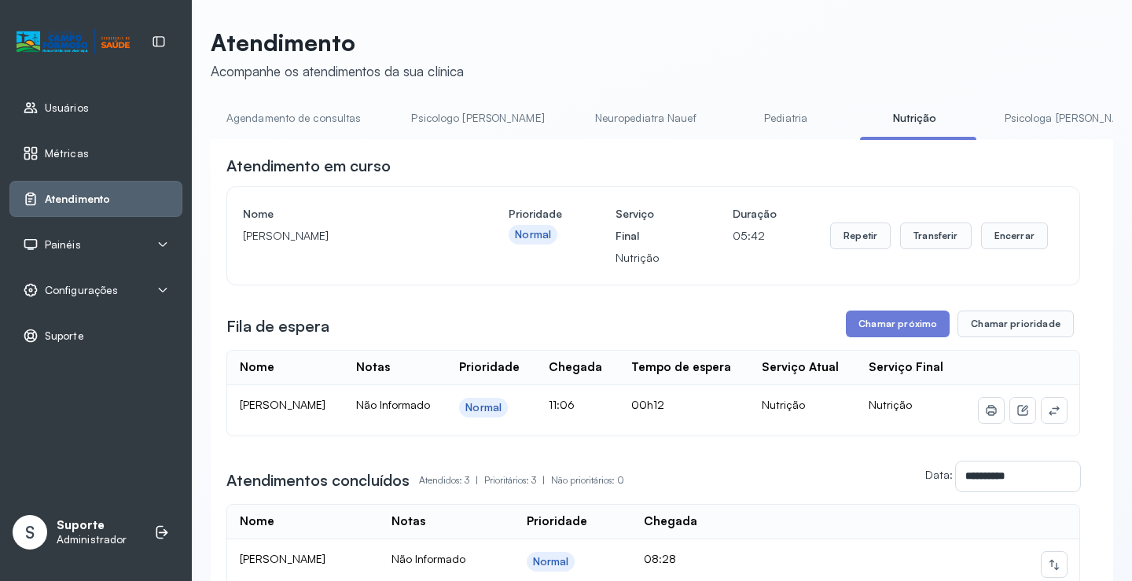
click at [341, 110] on link "Agendamento de consultas" at bounding box center [294, 118] width 166 height 26
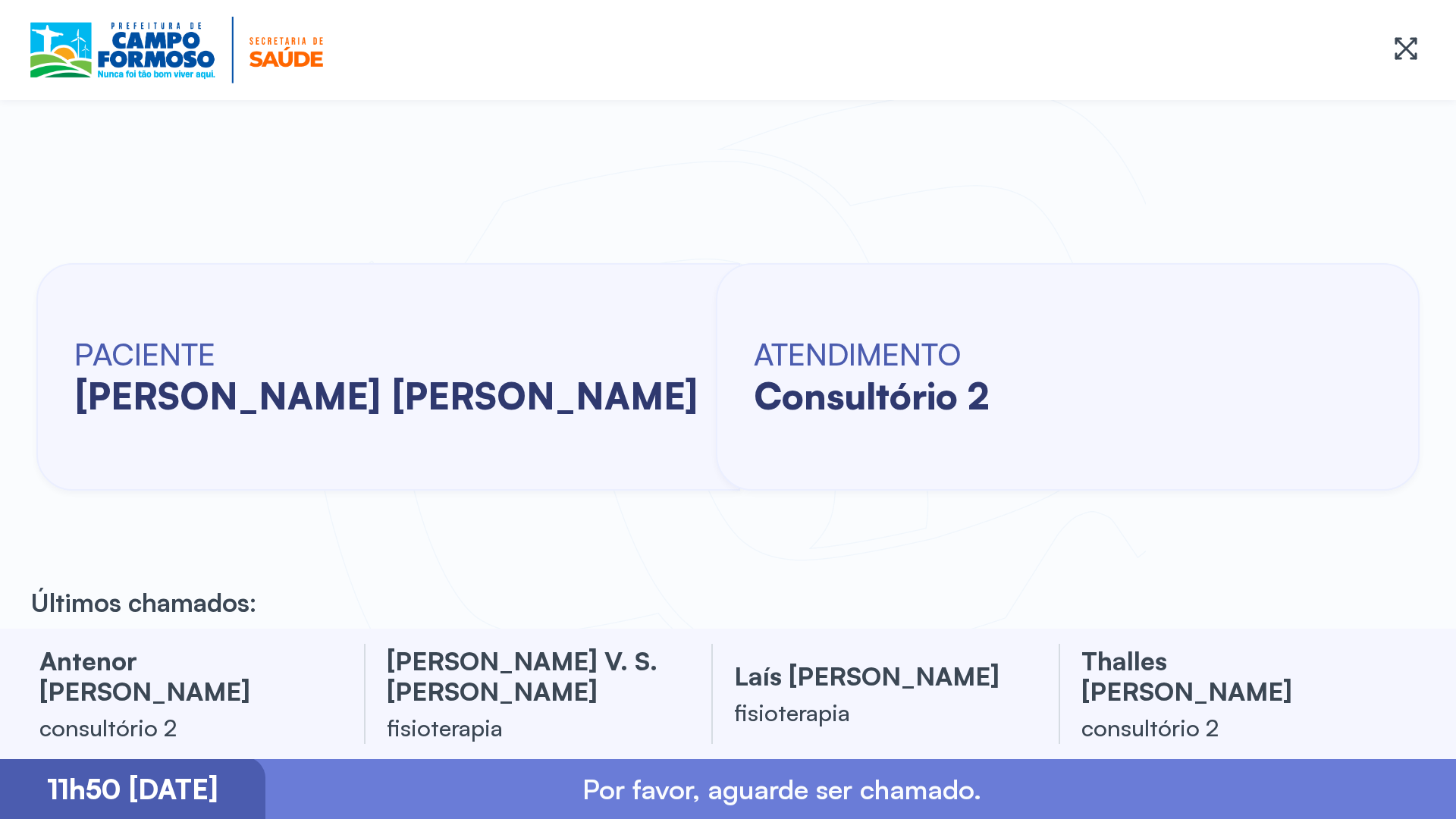
drag, startPoint x: 0, startPoint y: 207, endPoint x: 14, endPoint y: 275, distance: 69.4
click at [14, 275] on div "PACIENTE [PERSON_NAME] [PERSON_NAME] consultório 2" at bounding box center [728, 376] width 1456 height 505
